Goal: Use online tool/utility: Utilize a website feature to perform a specific function

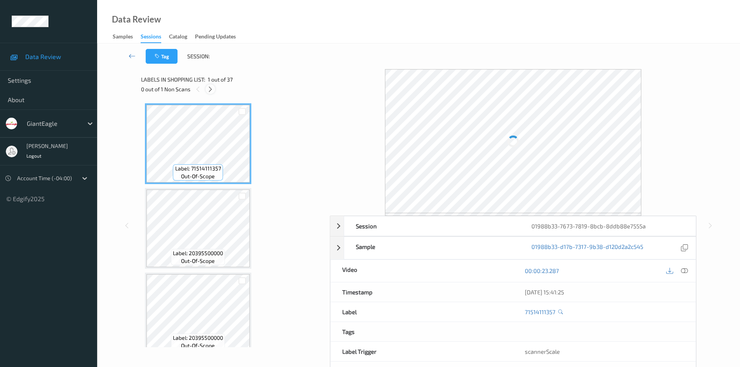
click at [209, 90] on icon at bounding box center [210, 89] width 7 height 7
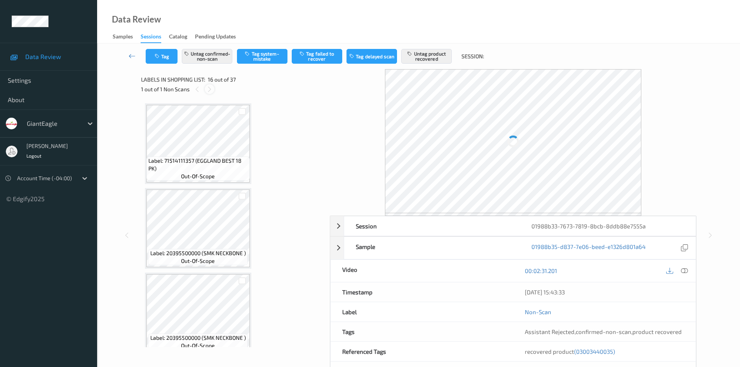
scroll to position [1189, 0]
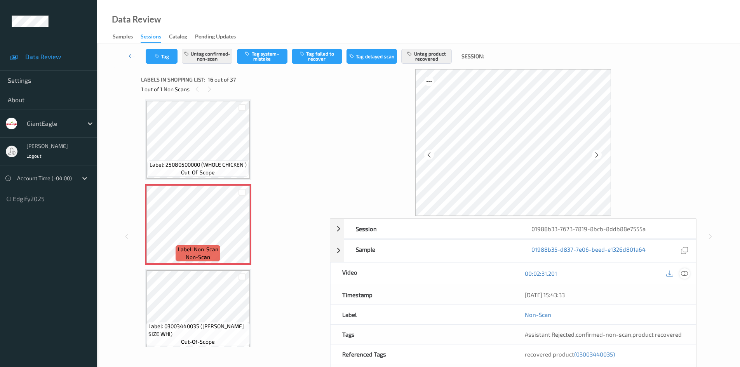
click at [684, 274] on icon at bounding box center [684, 273] width 7 height 7
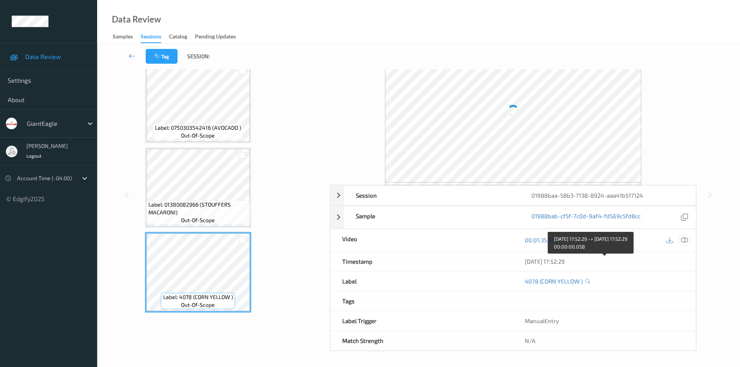
scroll to position [33, 0]
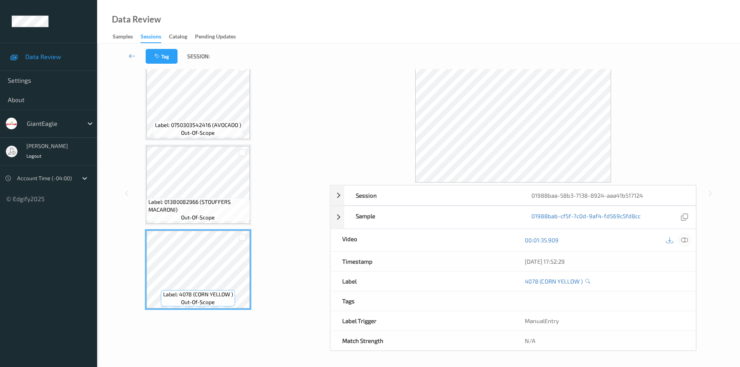
click at [590, 243] on icon at bounding box center [684, 240] width 7 height 7
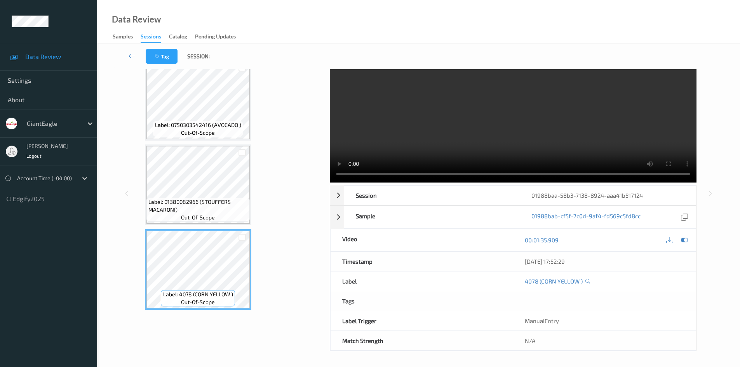
scroll to position [0, 0]
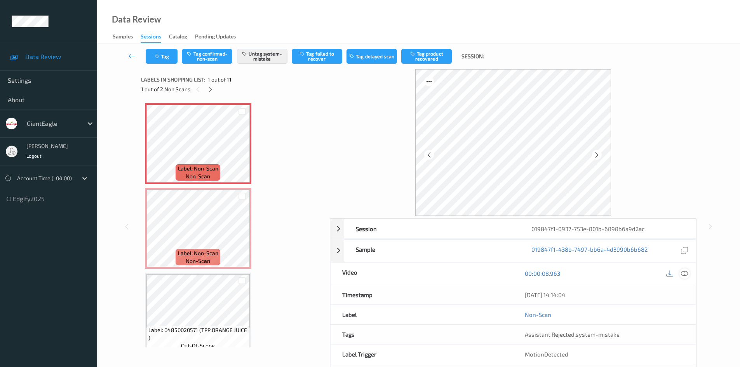
click at [684, 274] on icon at bounding box center [684, 273] width 7 height 7
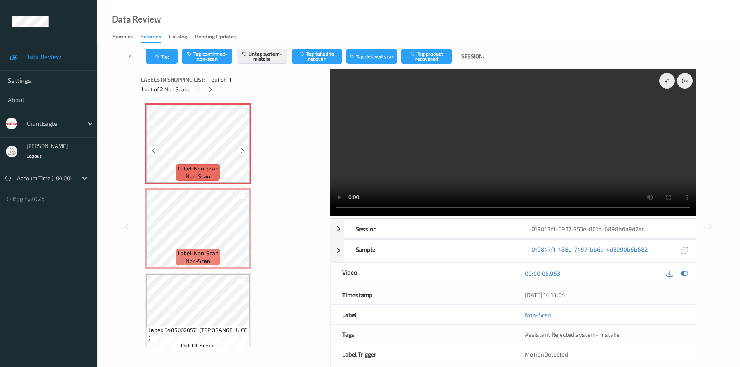
click at [240, 148] on icon at bounding box center [242, 150] width 7 height 7
click at [670, 274] on icon at bounding box center [669, 273] width 7 height 7
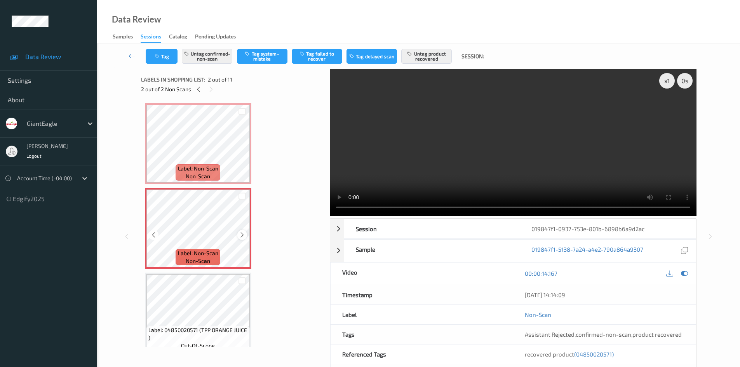
click at [242, 235] on icon at bounding box center [242, 235] width 7 height 7
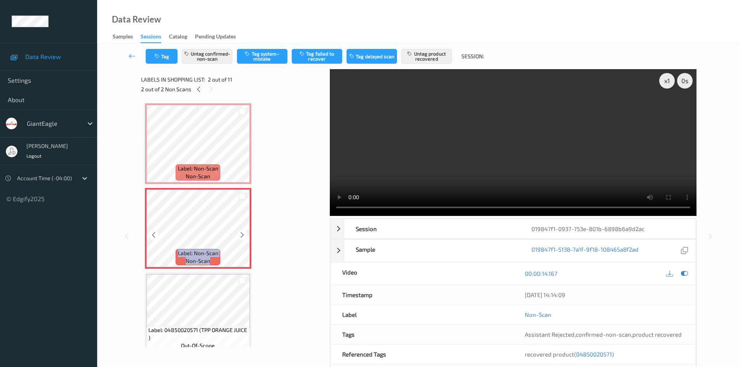
click at [242, 235] on icon at bounding box center [242, 235] width 7 height 7
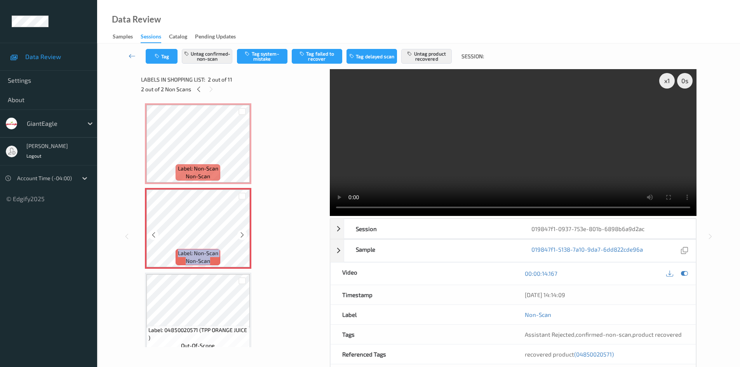
click at [242, 235] on icon at bounding box center [242, 235] width 7 height 7
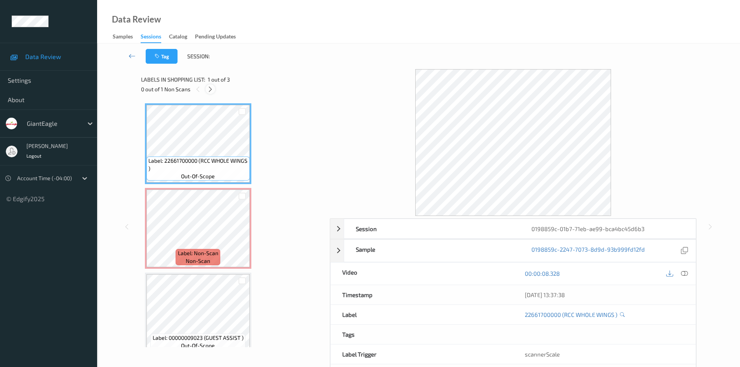
click at [213, 88] on icon at bounding box center [210, 89] width 7 height 7
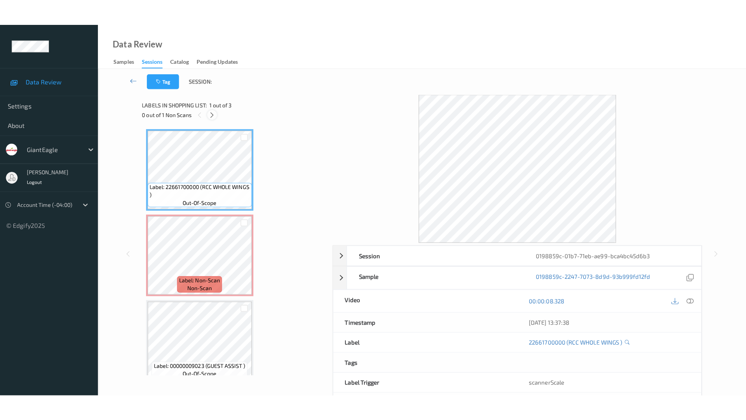
scroll to position [4, 0]
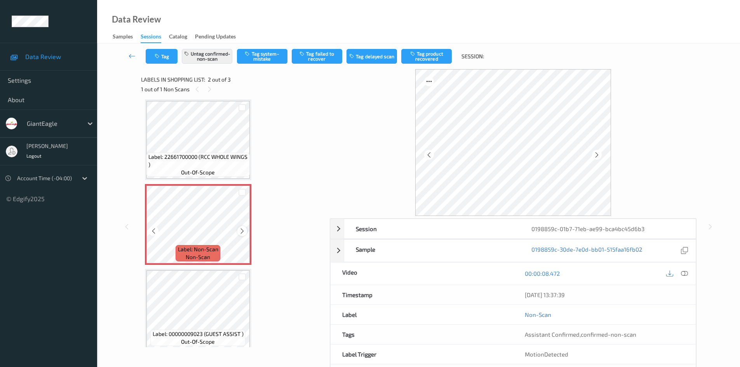
click at [241, 230] on icon at bounding box center [242, 231] width 7 height 7
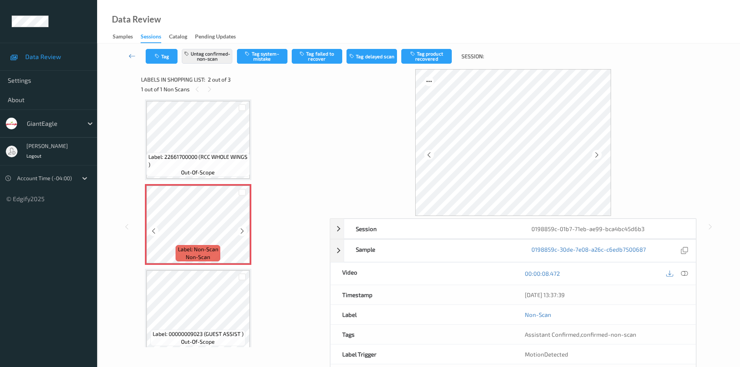
click at [241, 230] on icon at bounding box center [242, 231] width 7 height 7
click at [596, 276] on div at bounding box center [684, 273] width 10 height 10
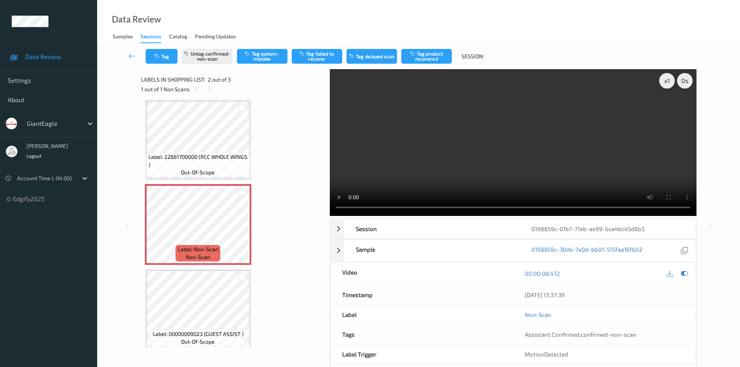
scroll to position [0, 0]
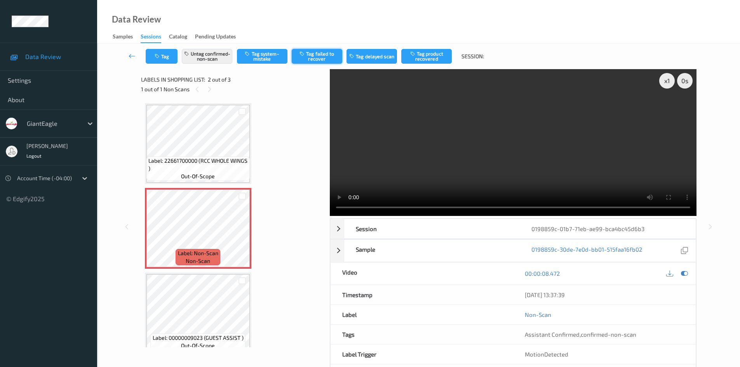
click at [315, 61] on button "Tag failed to recover" at bounding box center [317, 56] width 50 height 15
